Goal: Find specific page/section: Find specific page/section

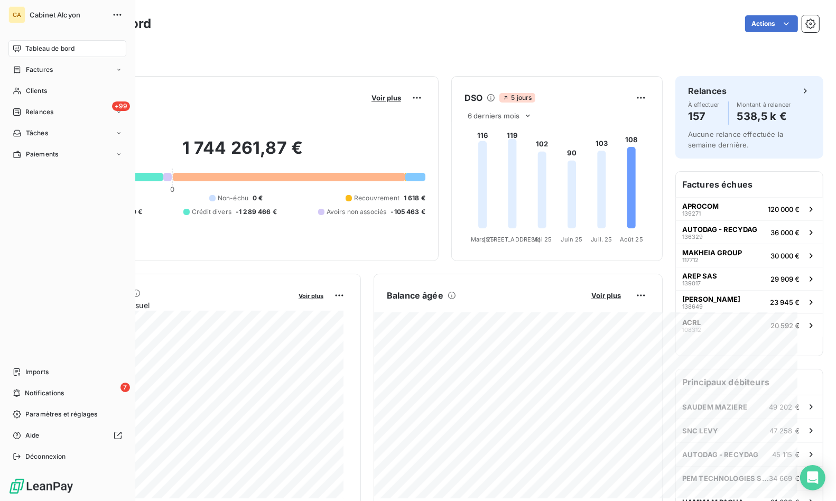
click at [44, 45] on span "Tableau de bord" at bounding box center [49, 49] width 49 height 10
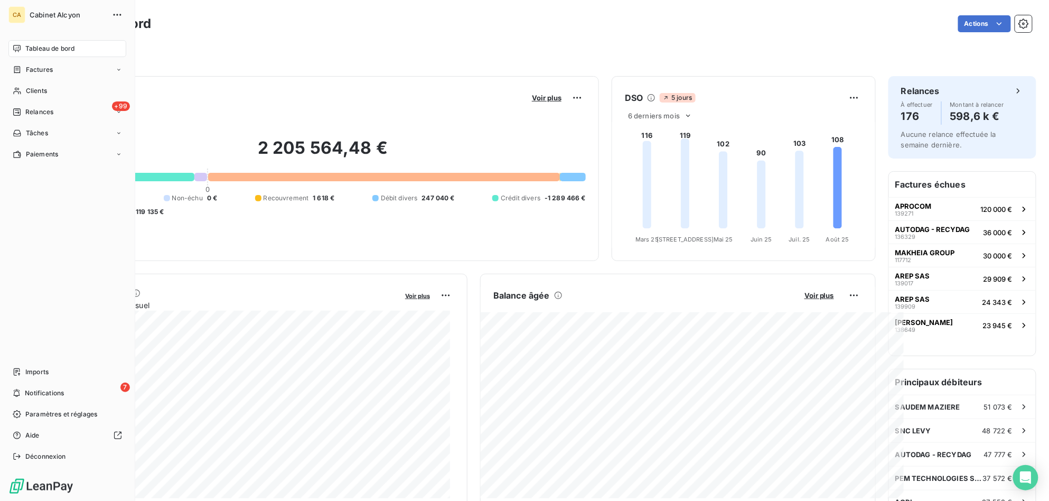
click at [56, 50] on span "Tableau de bord" at bounding box center [49, 49] width 49 height 10
click at [23, 46] on div "Tableau de bord" at bounding box center [67, 48] width 118 height 17
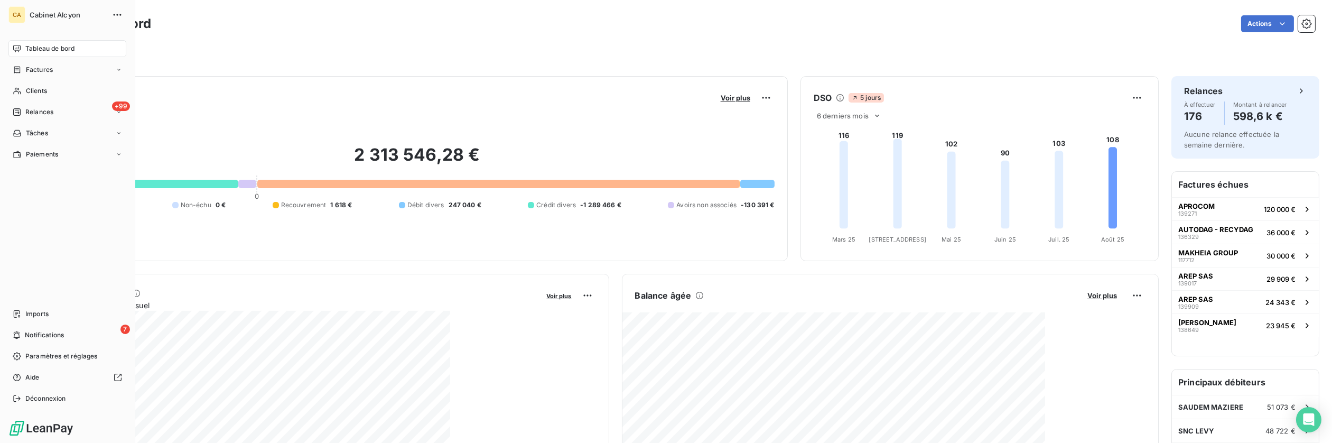
drag, startPoint x: 48, startPoint y: 46, endPoint x: 155, endPoint y: 56, distance: 107.7
click at [48, 46] on span "Tableau de bord" at bounding box center [49, 49] width 49 height 10
click at [33, 48] on span "Tableau de bord" at bounding box center [49, 49] width 49 height 10
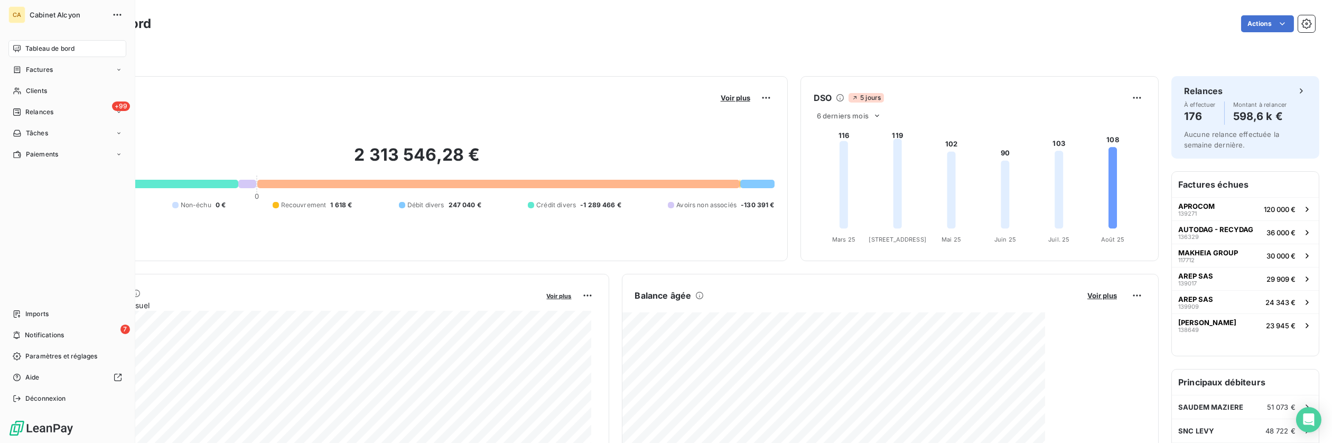
click at [33, 48] on span "Tableau de bord" at bounding box center [49, 49] width 49 height 10
click at [35, 11] on span "Cabinet Alcyon" at bounding box center [68, 15] width 76 height 8
click at [31, 44] on span "Tableau de bord" at bounding box center [49, 49] width 49 height 10
drag, startPoint x: 16, startPoint y: 50, endPoint x: 41, endPoint y: 44, distance: 25.9
click at [41, 44] on span "Tableau de bord" at bounding box center [49, 49] width 49 height 10
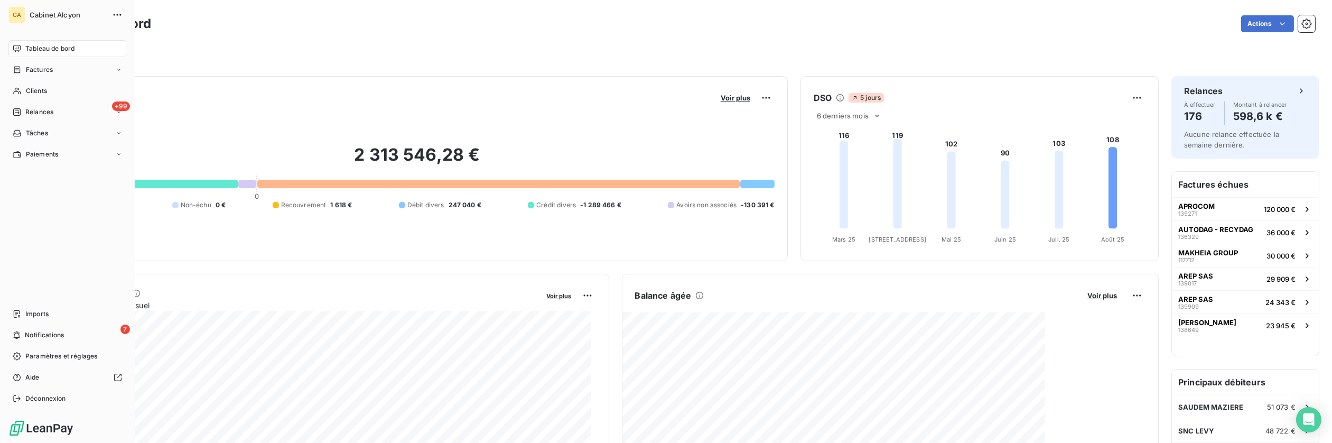
click at [27, 46] on span "Tableau de bord" at bounding box center [49, 49] width 49 height 10
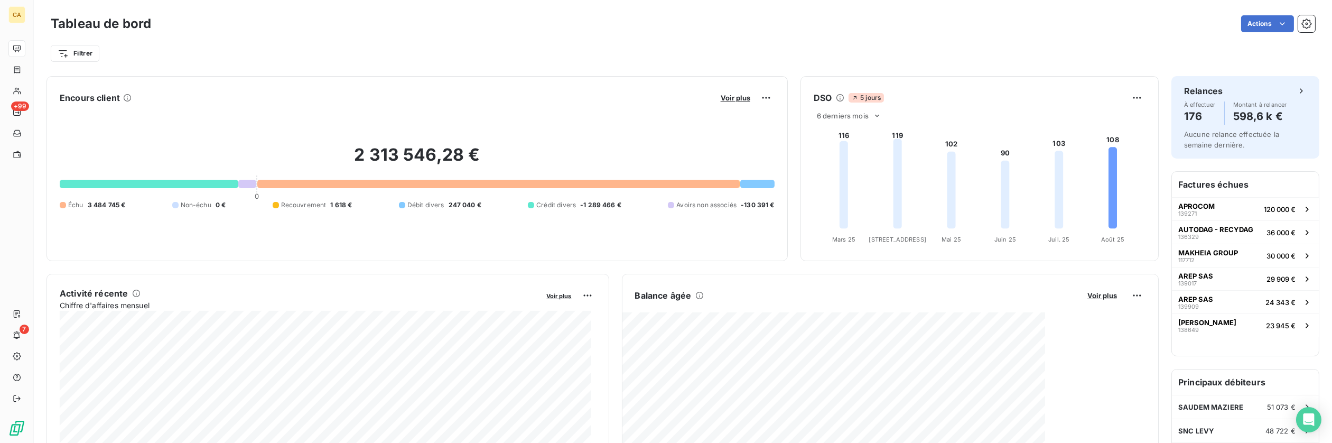
drag, startPoint x: 243, startPoint y: 139, endPoint x: 114, endPoint y: 87, distance: 139.8
click at [243, 139] on div "2 313 546,28 € 0 Échu 3 484 745 € Non-échu 0 € Recouvrement 1 618 € Débit diver…" at bounding box center [417, 177] width 715 height 142
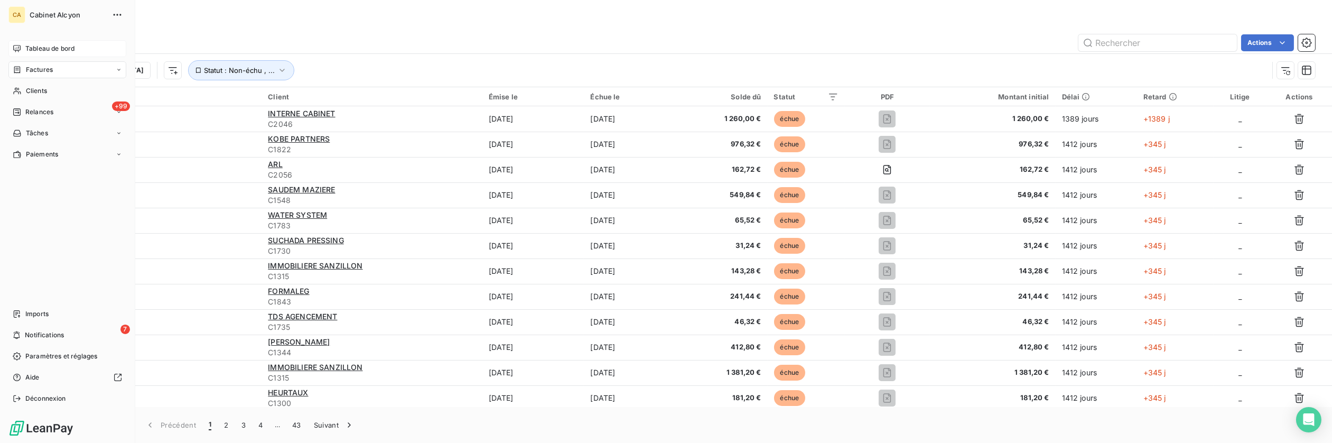
click at [28, 46] on span "Tableau de bord" at bounding box center [49, 49] width 49 height 10
